Goal: Task Accomplishment & Management: Manage account settings

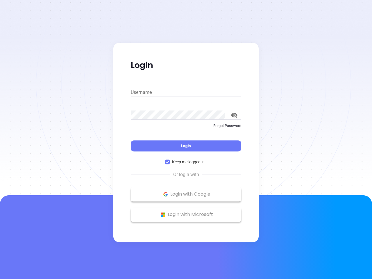
click at [186, 140] on div "Login" at bounding box center [186, 142] width 110 height 18
click at [186, 92] on input "Username" at bounding box center [186, 92] width 110 height 9
click at [234, 115] on icon "toggle password visibility" at bounding box center [234, 116] width 6 height 6
click at [186, 146] on span "Login" at bounding box center [186, 145] width 10 height 5
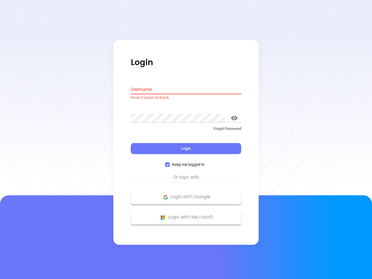
click at [186, 162] on span "Keep me logged in" at bounding box center [188, 165] width 37 height 6
click at [170, 163] on input "Keep me logged in" at bounding box center [167, 165] width 5 height 5
checkbox input "false"
click at [186, 194] on p "Login with Google" at bounding box center [186, 197] width 105 height 9
click at [186, 215] on p "Login with Microsoft" at bounding box center [186, 217] width 105 height 9
